Goal: Information Seeking & Learning: Learn about a topic

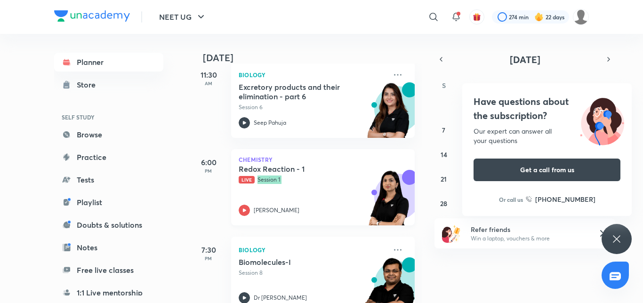
click at [242, 209] on icon at bounding box center [244, 210] width 11 height 11
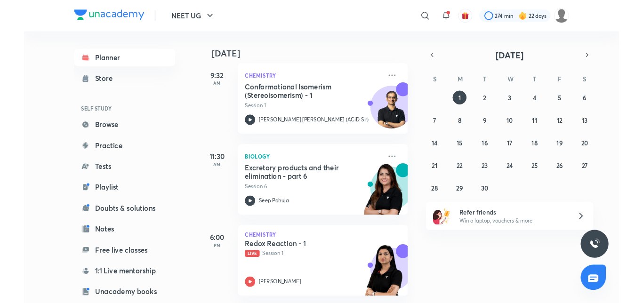
scroll to position [232, 0]
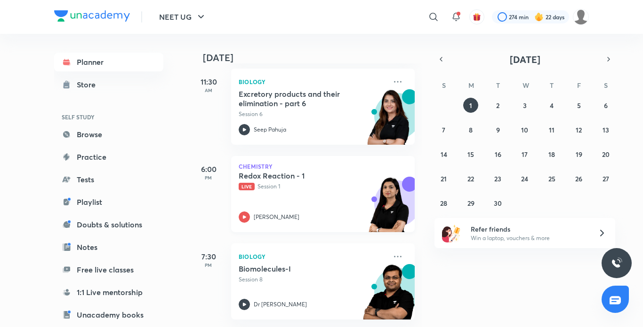
click at [243, 215] on icon at bounding box center [244, 216] width 3 height 3
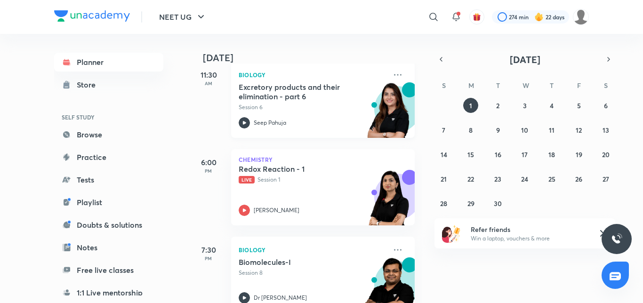
click at [247, 119] on icon at bounding box center [244, 122] width 11 height 11
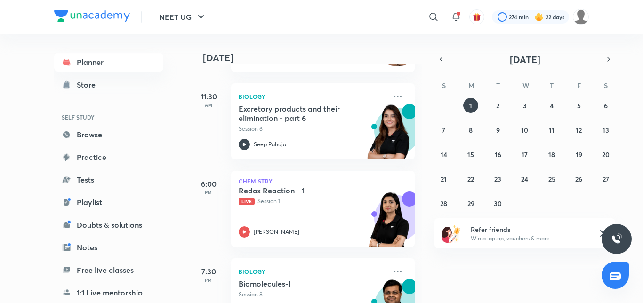
scroll to position [209, 0]
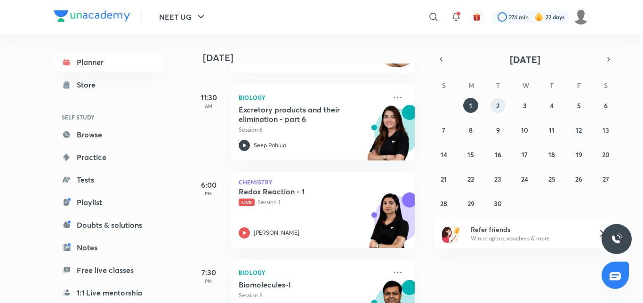
click at [496, 103] on abbr "2" at bounding box center [497, 105] width 3 height 9
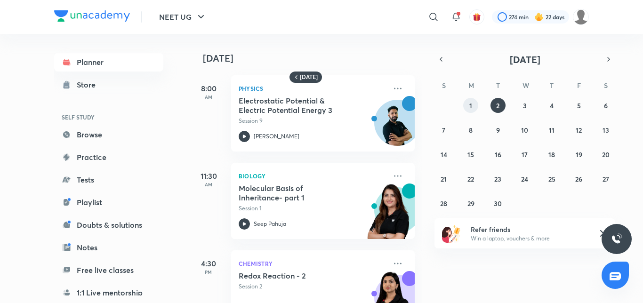
click at [469, 110] on button "1" at bounding box center [470, 105] width 15 height 15
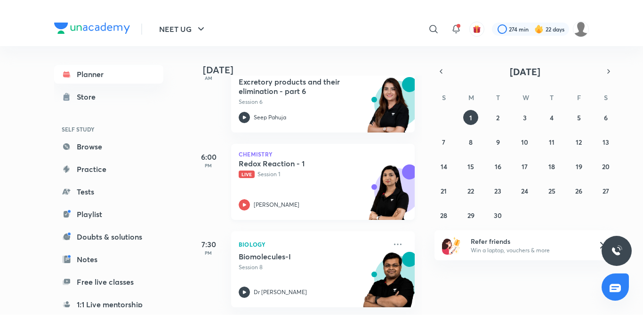
scroll to position [256, 0]
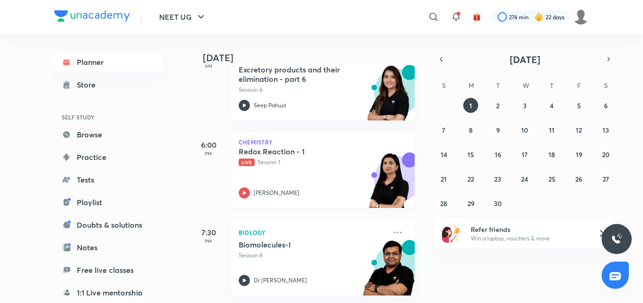
click at [241, 187] on icon at bounding box center [244, 192] width 11 height 11
click at [247, 159] on span "Live" at bounding box center [247, 163] width 16 height 8
click at [243, 191] on icon at bounding box center [244, 192] width 3 height 3
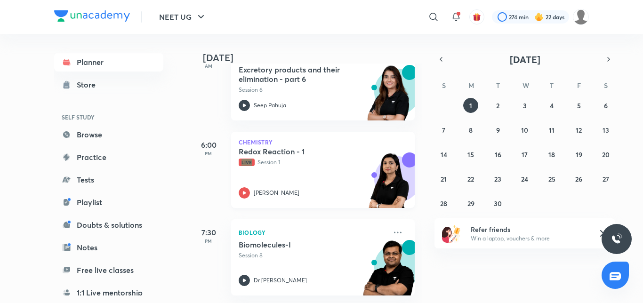
click at [243, 191] on icon at bounding box center [244, 192] width 3 height 3
click at [245, 187] on icon at bounding box center [244, 192] width 11 height 11
click at [196, 22] on icon "button" at bounding box center [200, 16] width 11 height 11
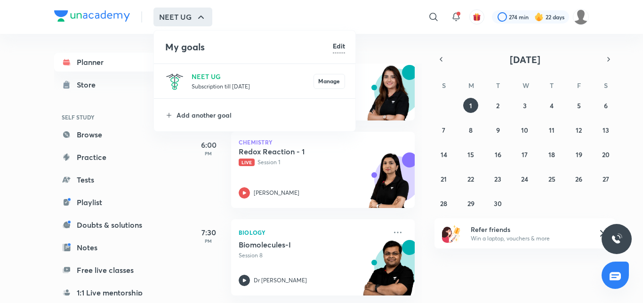
click at [130, 55] on div at bounding box center [321, 151] width 643 height 303
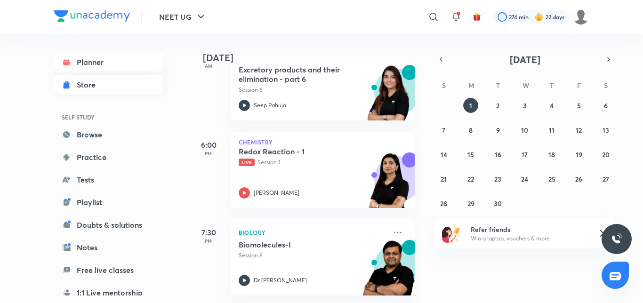
click at [98, 81] on div "Store" at bounding box center [89, 84] width 24 height 11
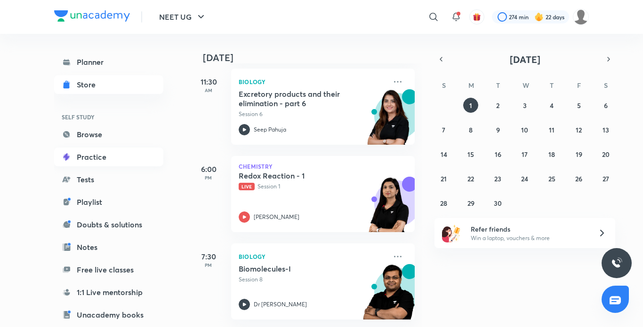
scroll to position [232, 0]
click at [99, 133] on link "Browse" at bounding box center [108, 134] width 109 height 19
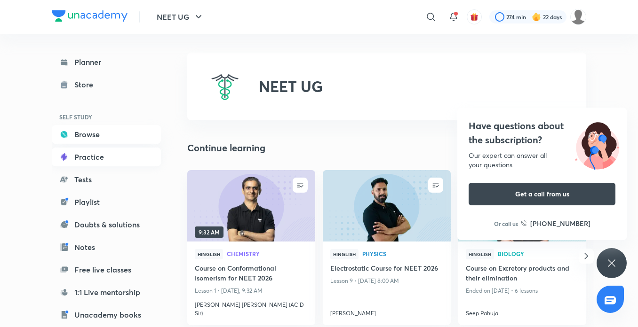
click at [95, 163] on link "Practice" at bounding box center [106, 157] width 109 height 19
click at [88, 85] on div "Store" at bounding box center [86, 84] width 24 height 11
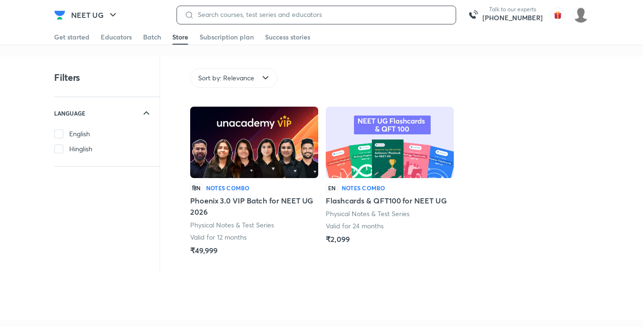
click at [239, 12] on input at bounding box center [321, 15] width 254 height 8
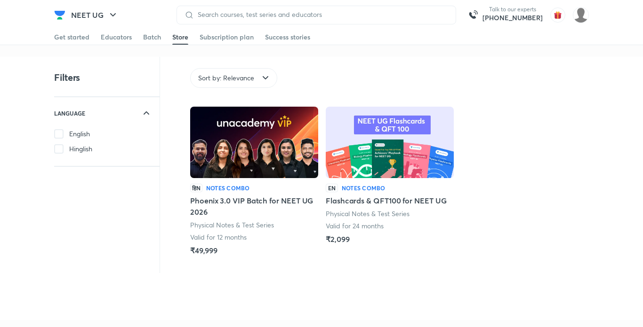
click at [83, 151] on span "Hinglish" at bounding box center [80, 148] width 23 height 9
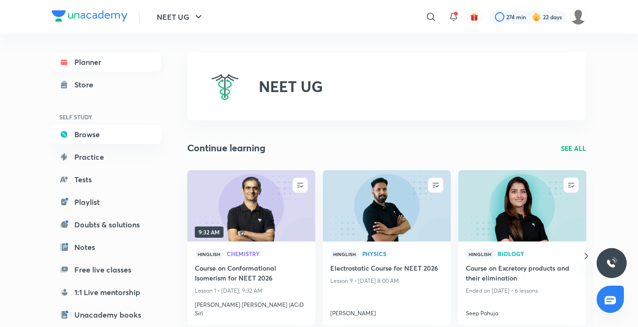
click at [119, 57] on link "Planner" at bounding box center [106, 62] width 109 height 19
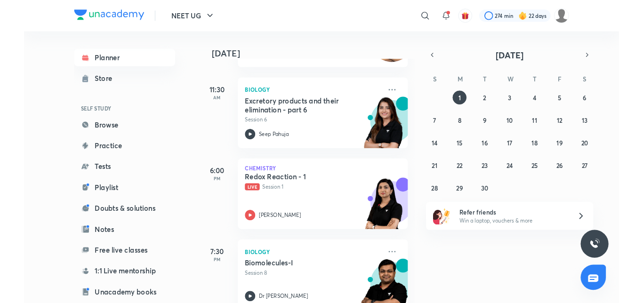
scroll to position [232, 0]
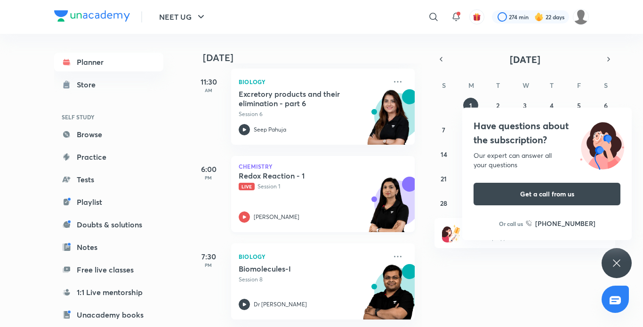
click at [242, 212] on icon at bounding box center [244, 217] width 11 height 11
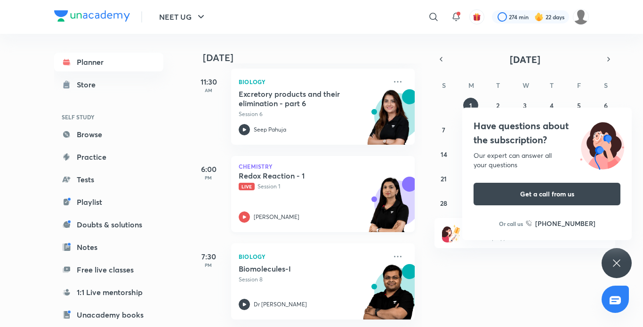
click at [242, 187] on div "Redox Reaction - 1 Live Session 1 Akansha Karnwal" at bounding box center [313, 197] width 148 height 52
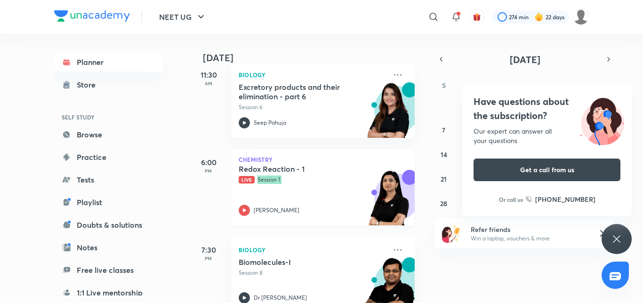
scroll to position [256, 0]
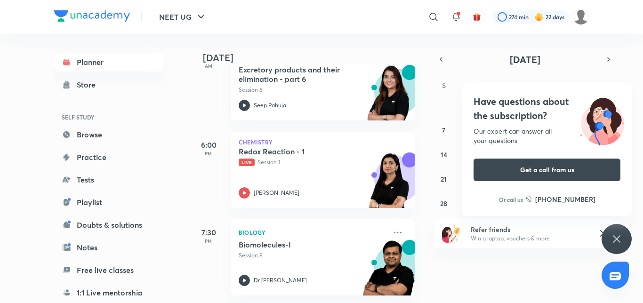
click at [605, 241] on div "Have questions about the subscription? Our expert can answer all your questions…" at bounding box center [616, 239] width 30 height 30
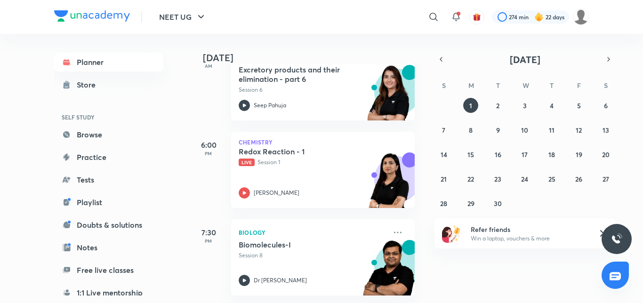
click at [615, 245] on div at bounding box center [616, 239] width 30 height 30
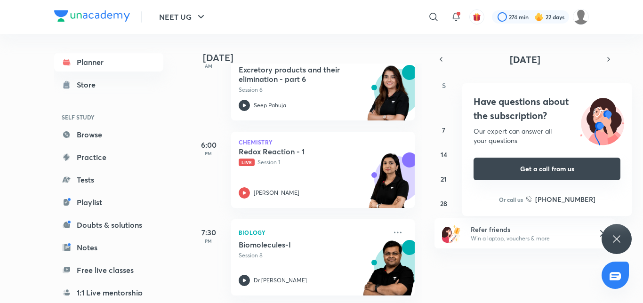
click at [571, 173] on button "Get a call from us" at bounding box center [546, 169] width 147 height 23
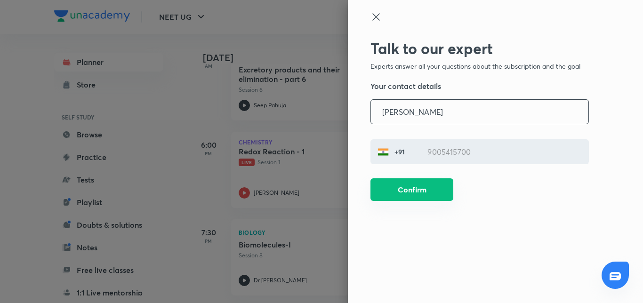
click at [406, 194] on button "Confirm" at bounding box center [411, 189] width 83 height 23
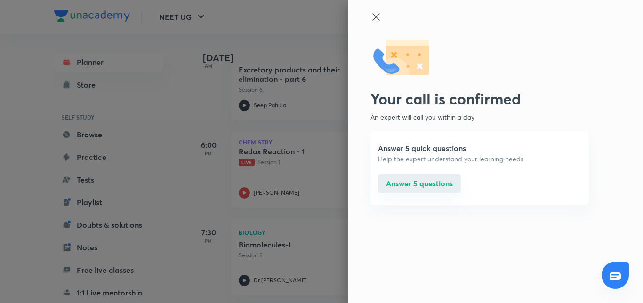
click at [390, 180] on button "Answer 5 questions" at bounding box center [419, 183] width 83 height 19
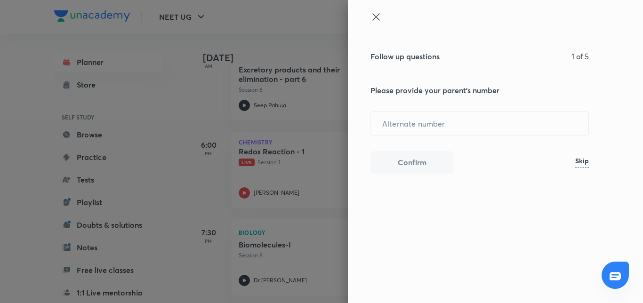
click at [376, 22] on icon at bounding box center [375, 16] width 11 height 11
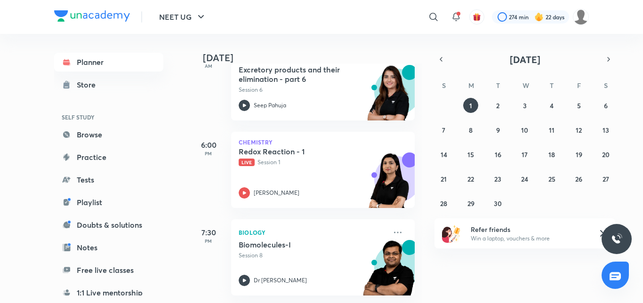
click at [608, 276] on div at bounding box center [614, 275] width 27 height 27
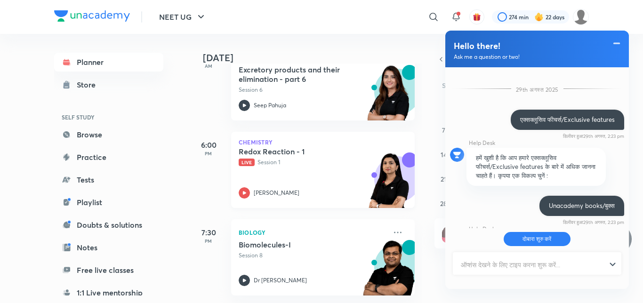
scroll to position [279, 0]
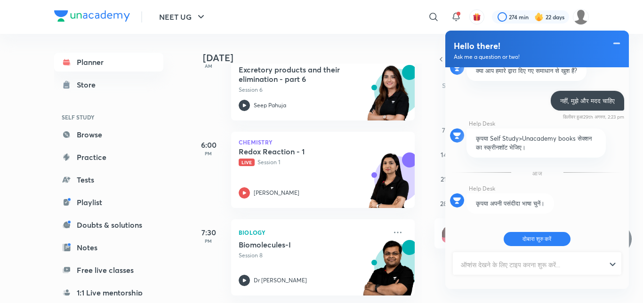
drag, startPoint x: 306, startPoint y: 196, endPoint x: 516, endPoint y: 9, distance: 280.9
click at [319, 175] on div "Chemistry Redox Reaction - 1 Live Session 1 Akansha Karnwal" at bounding box center [322, 170] width 183 height 76
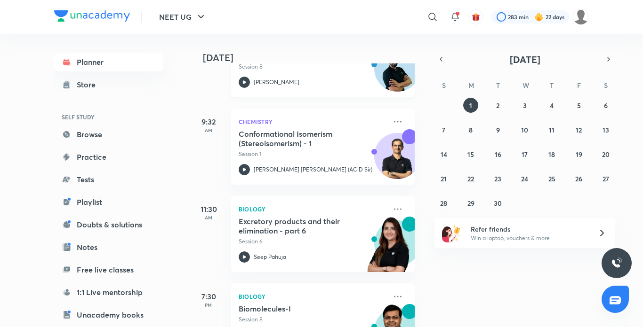
scroll to position [144, 0]
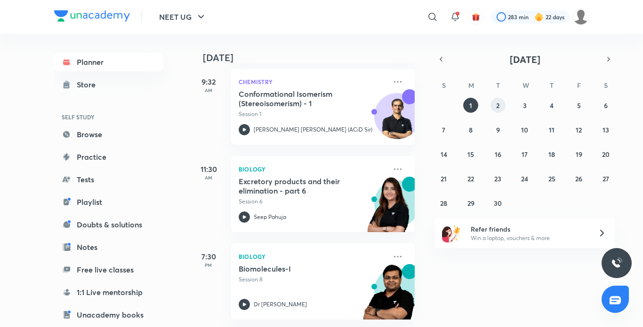
drag, startPoint x: 494, startPoint y: 111, endPoint x: 488, endPoint y: 115, distance: 7.2
click at [494, 111] on button "2" at bounding box center [497, 105] width 15 height 15
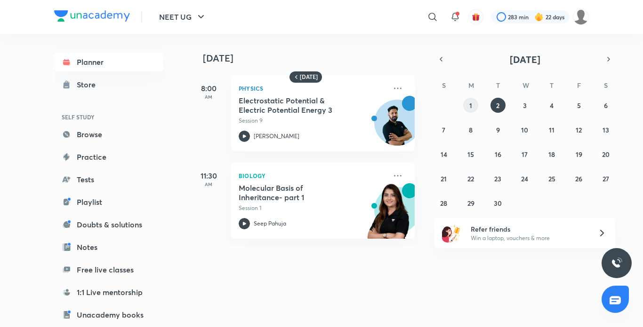
click at [474, 112] on button "1" at bounding box center [470, 105] width 15 height 15
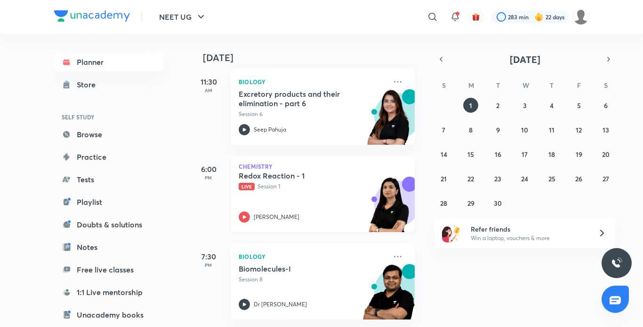
scroll to position [138, 0]
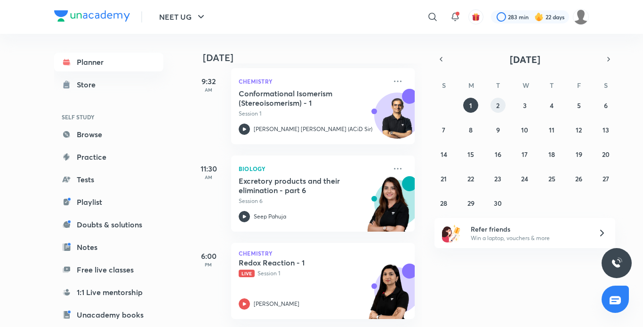
click at [502, 108] on button "2" at bounding box center [497, 105] width 15 height 15
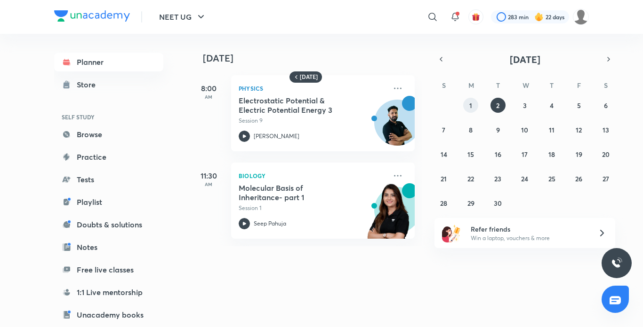
click at [473, 107] on button "1" at bounding box center [470, 105] width 15 height 15
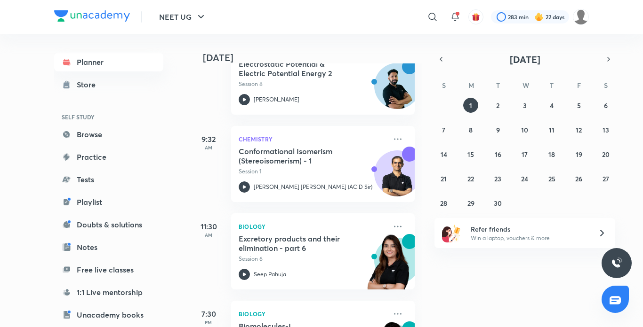
scroll to position [144, 0]
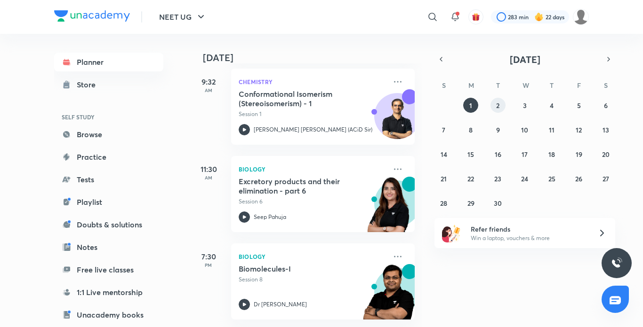
click at [501, 109] on button "2" at bounding box center [497, 105] width 15 height 15
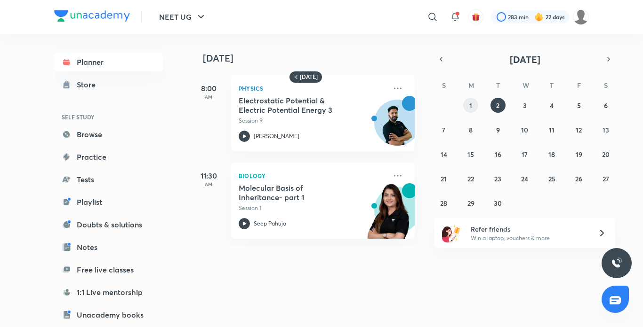
click at [464, 106] on button "1" at bounding box center [470, 105] width 15 height 15
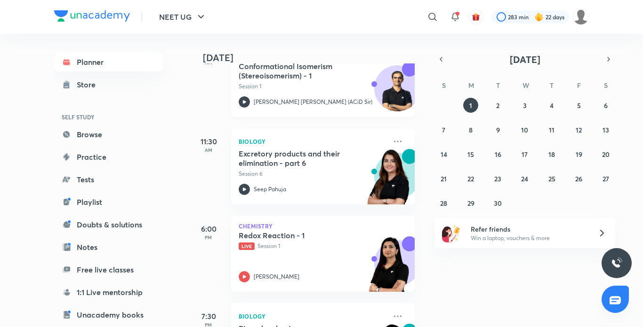
scroll to position [232, 0]
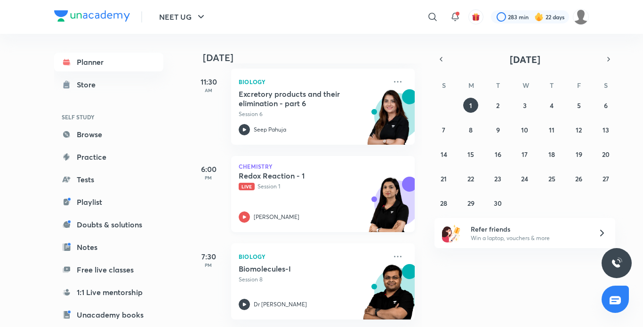
click at [240, 212] on icon at bounding box center [244, 217] width 11 height 11
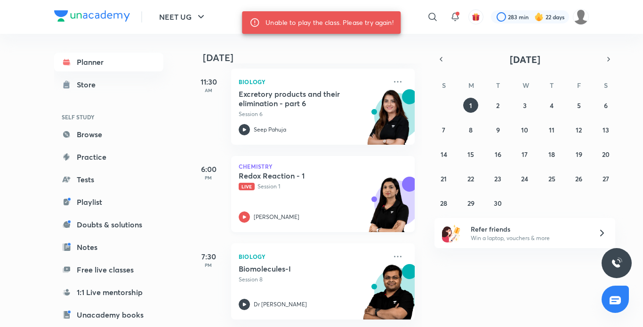
click at [240, 212] on icon at bounding box center [244, 217] width 11 height 11
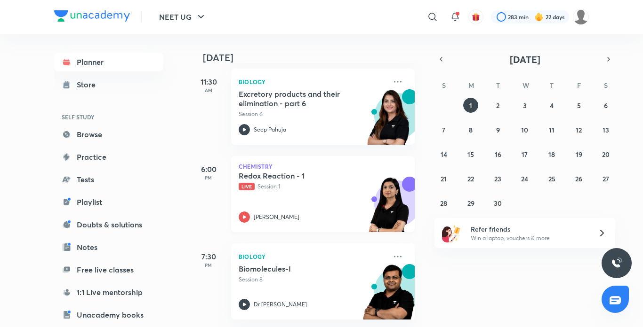
click at [240, 212] on icon at bounding box center [244, 217] width 11 height 11
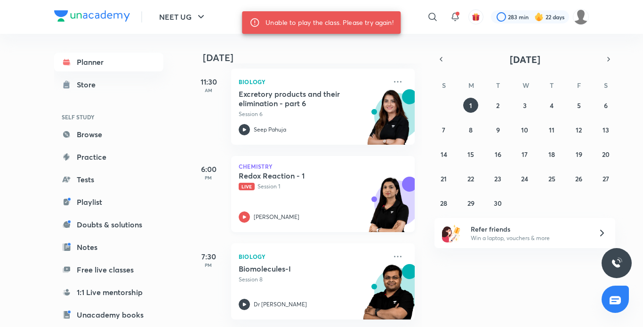
click at [240, 212] on icon at bounding box center [244, 217] width 11 height 11
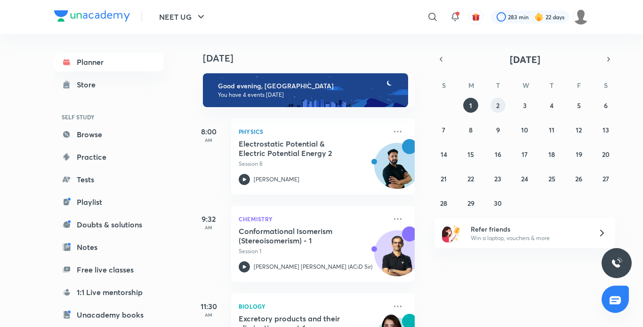
click at [499, 107] on abbr "2" at bounding box center [497, 105] width 3 height 9
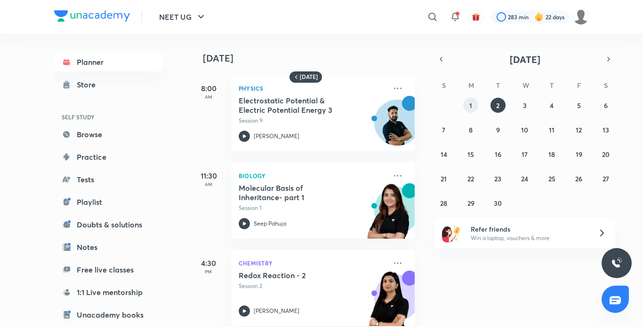
click at [464, 108] on button "1" at bounding box center [470, 105] width 15 height 15
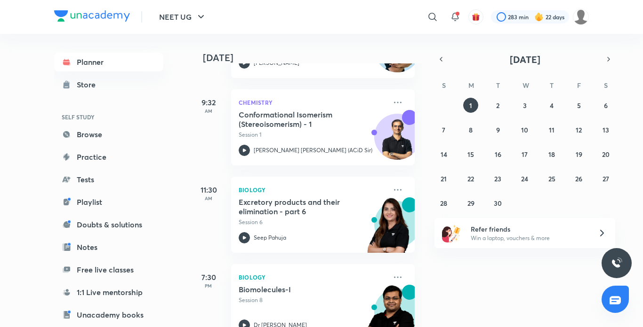
scroll to position [144, 0]
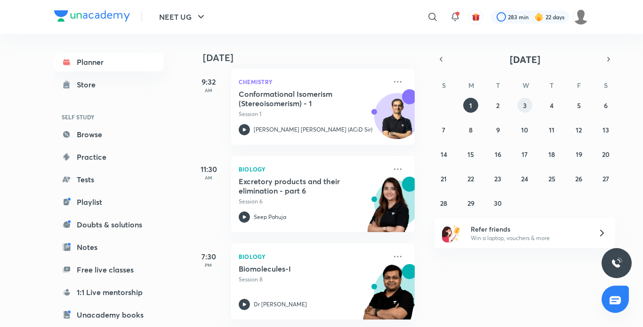
click at [525, 107] on abbr "3" at bounding box center [525, 105] width 4 height 9
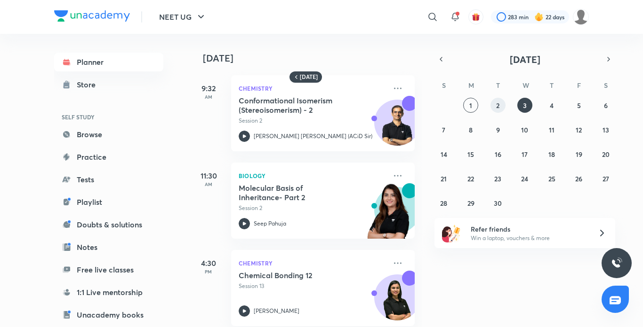
click at [496, 105] on abbr "2" at bounding box center [497, 105] width 3 height 9
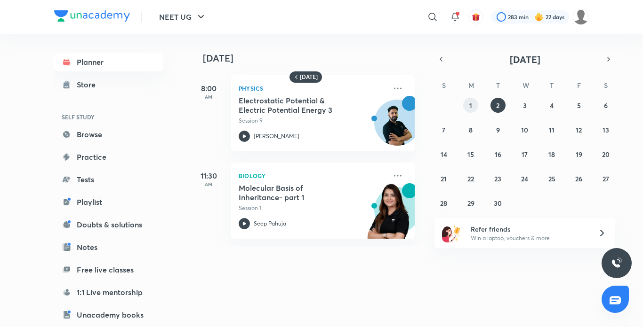
click at [470, 105] on abbr "1" at bounding box center [470, 105] width 3 height 9
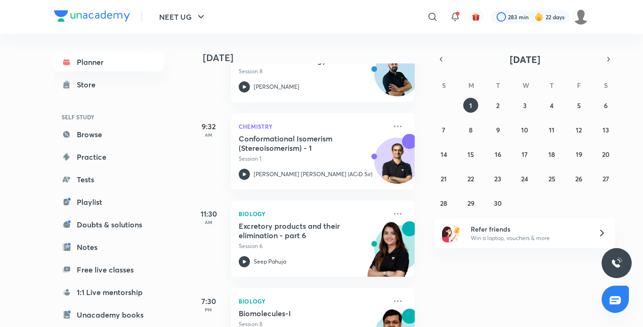
scroll to position [144, 0]
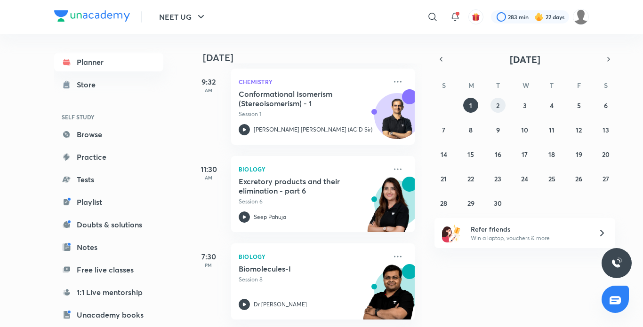
click at [500, 102] on button "2" at bounding box center [497, 105] width 15 height 15
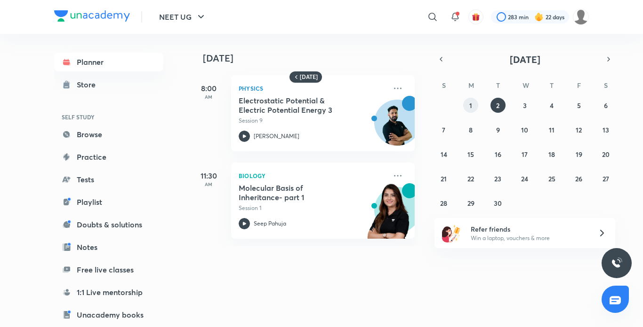
click at [466, 103] on button "1" at bounding box center [470, 105] width 15 height 15
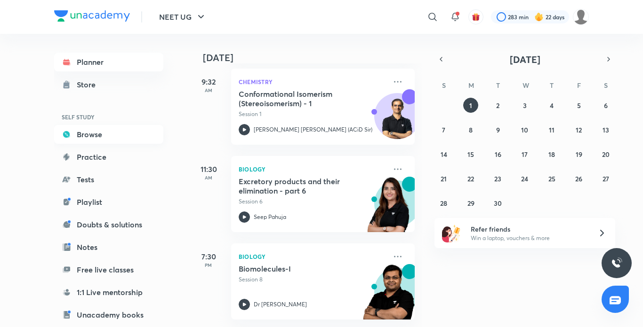
click at [105, 136] on link "Browse" at bounding box center [108, 134] width 109 height 19
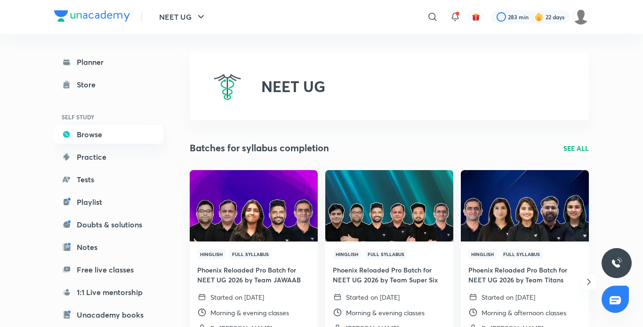
click at [106, 130] on link "Browse" at bounding box center [108, 134] width 109 height 19
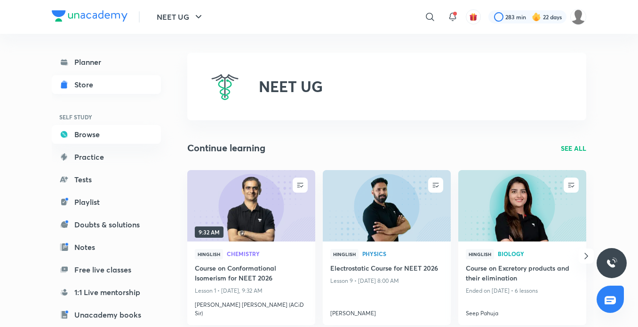
click at [111, 87] on link "Store" at bounding box center [106, 84] width 109 height 19
click at [78, 64] on link "Planner" at bounding box center [106, 62] width 109 height 19
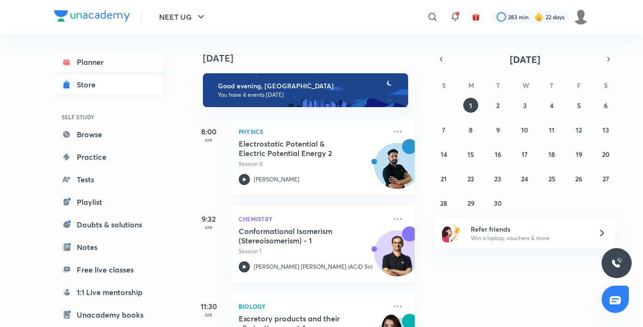
click at [95, 81] on div "Store" at bounding box center [89, 84] width 24 height 11
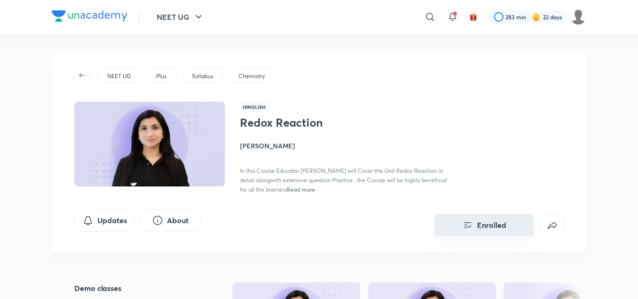
click at [503, 227] on button "Enrolled" at bounding box center [484, 225] width 99 height 23
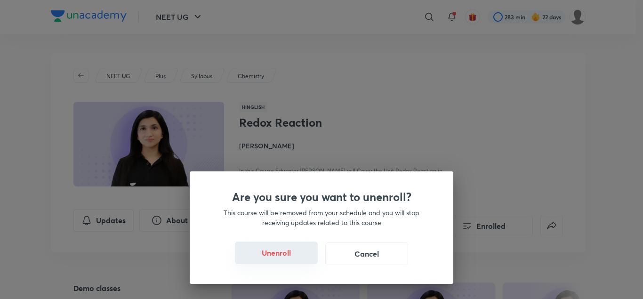
click at [304, 254] on button "Unenroll" at bounding box center [276, 252] width 83 height 23
click at [289, 254] on button "Unenroll" at bounding box center [276, 252] width 83 height 23
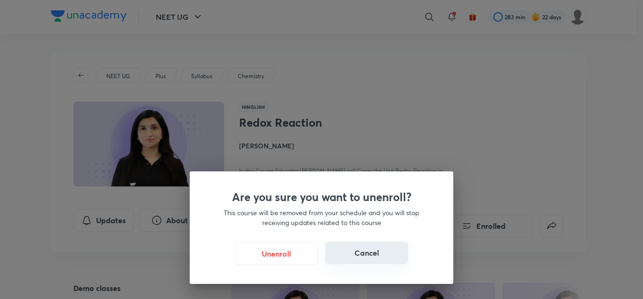
click at [358, 256] on button "Cancel" at bounding box center [366, 252] width 83 height 23
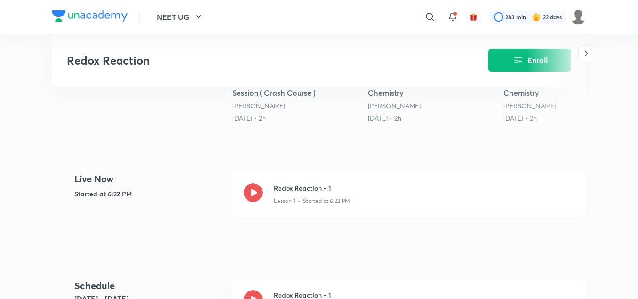
scroll to position [292, 0]
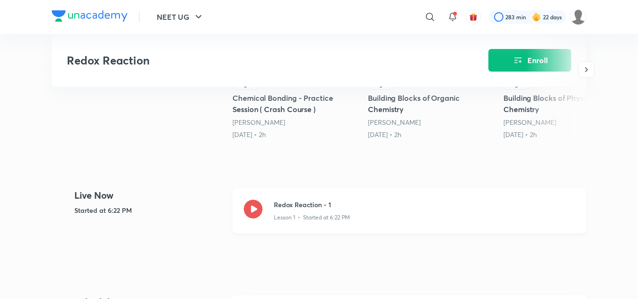
click at [252, 212] on icon at bounding box center [253, 208] width 19 height 19
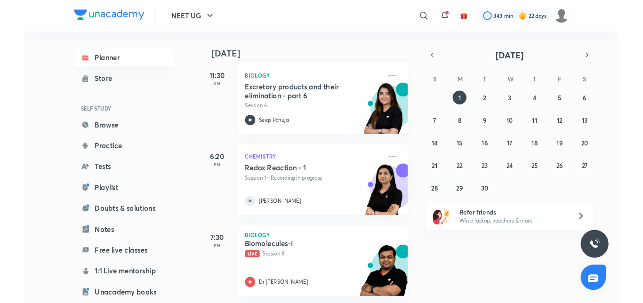
scroll to position [232, 0]
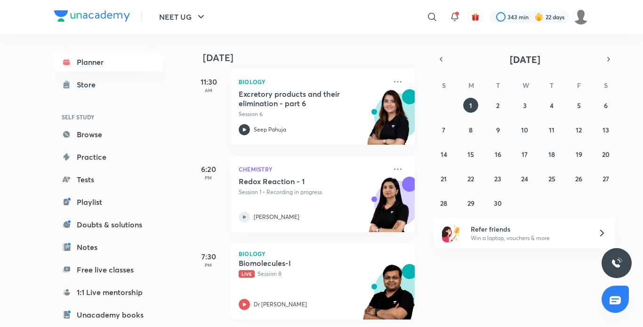
click at [246, 303] on icon at bounding box center [244, 304] width 3 height 3
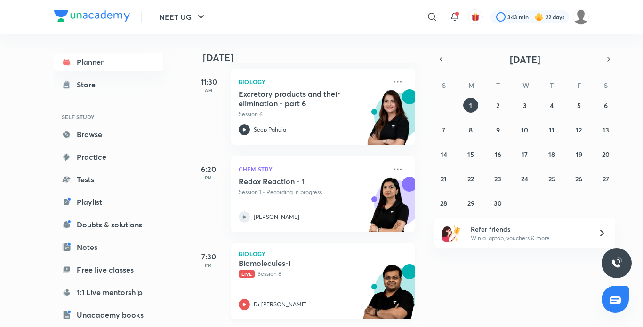
click at [246, 303] on icon at bounding box center [244, 304] width 3 height 3
click at [243, 299] on icon at bounding box center [244, 304] width 11 height 11
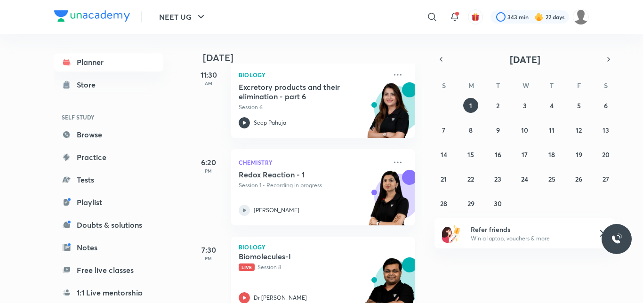
click at [248, 263] on p "Live Session 8" at bounding box center [313, 267] width 148 height 8
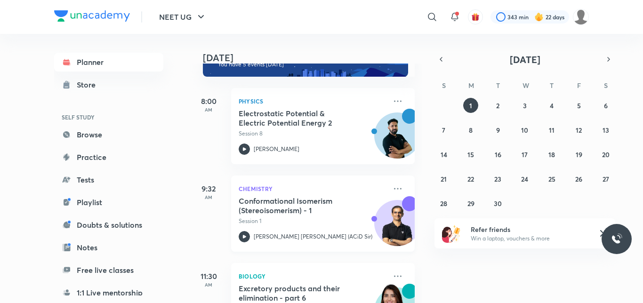
scroll to position [256, 0]
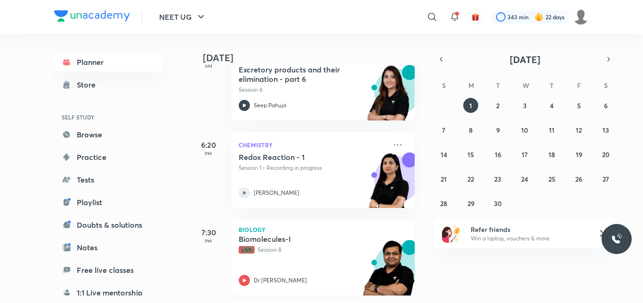
click at [245, 275] on icon at bounding box center [244, 280] width 11 height 11
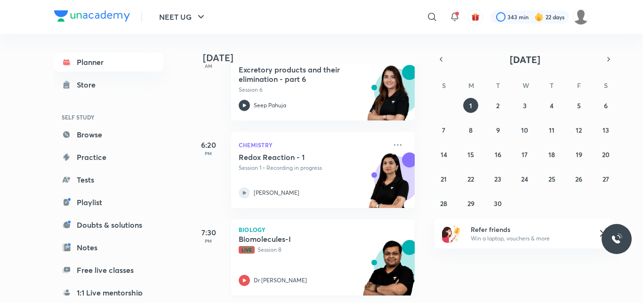
click at [245, 275] on icon at bounding box center [244, 280] width 11 height 11
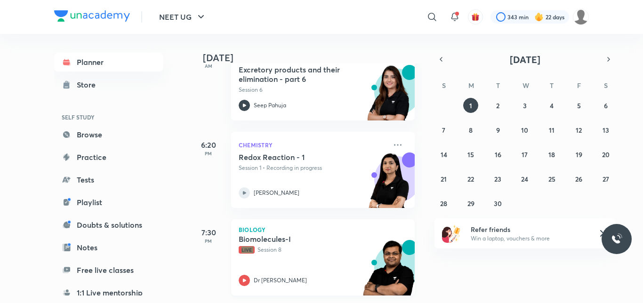
click at [245, 275] on icon at bounding box center [244, 280] width 11 height 11
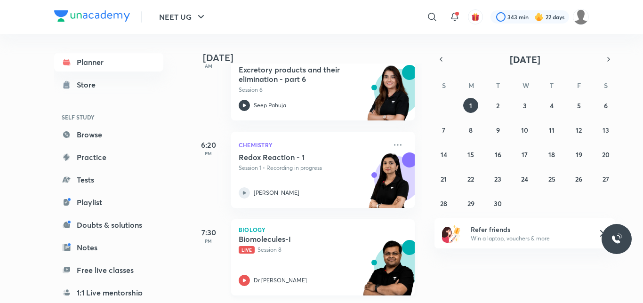
drag, startPoint x: 250, startPoint y: 271, endPoint x: 243, endPoint y: 268, distance: 7.8
click at [243, 275] on div "Dr [PERSON_NAME]" at bounding box center [313, 280] width 148 height 11
click at [243, 275] on icon at bounding box center [244, 280] width 11 height 11
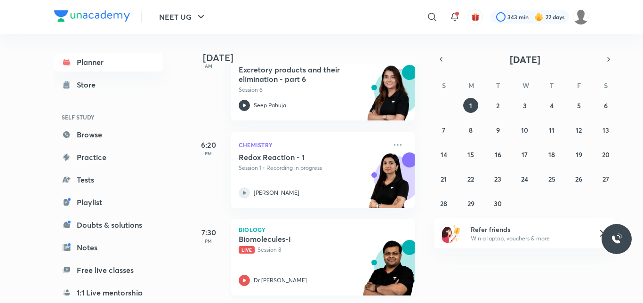
click at [243, 275] on icon at bounding box center [244, 280] width 11 height 11
